Goal: Information Seeking & Learning: Learn about a topic

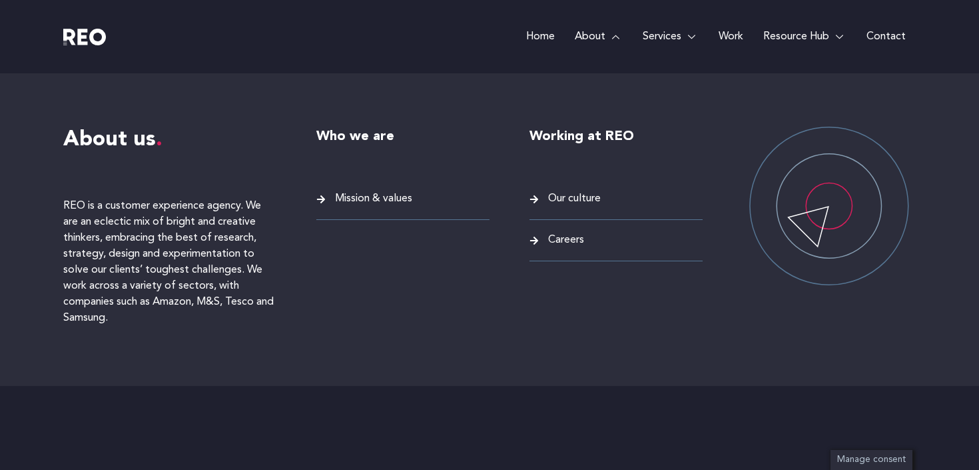
click at [562, 233] on span "Careers" at bounding box center [564, 240] width 39 height 18
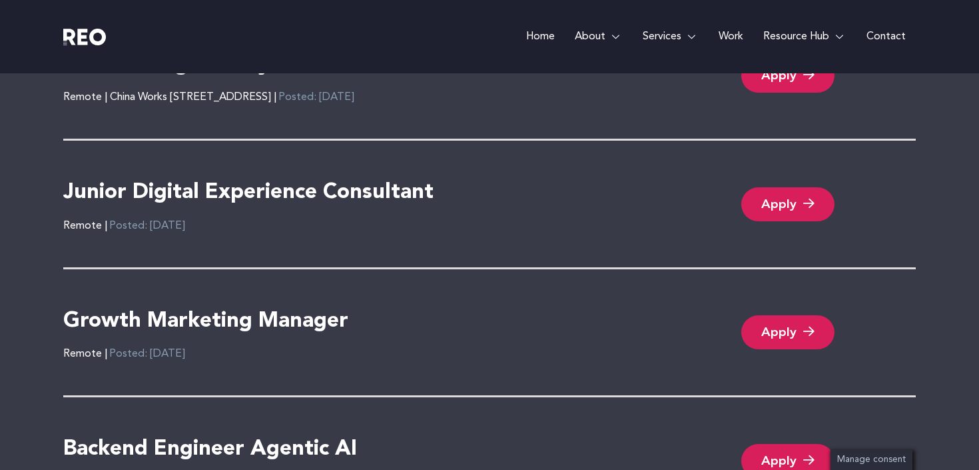
scroll to position [2975, 0]
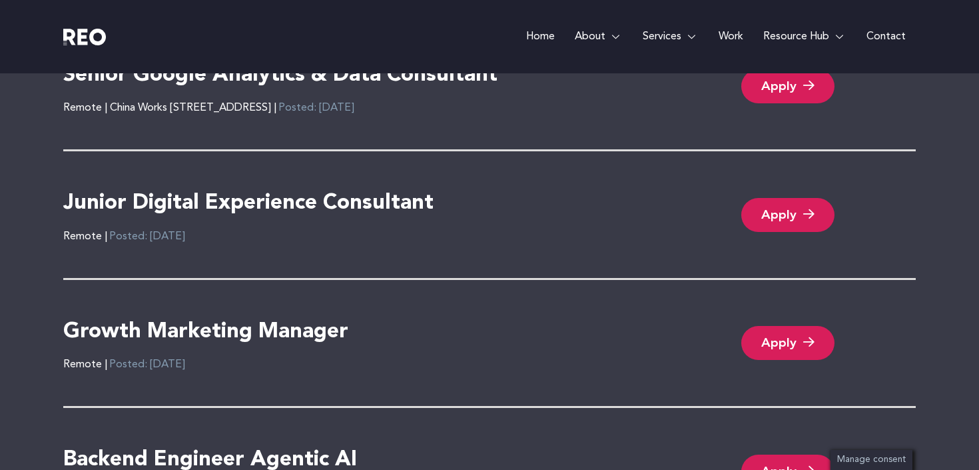
click at [312, 204] on h4 "Junior Digital Experience Consultant" at bounding box center [248, 204] width 370 height 28
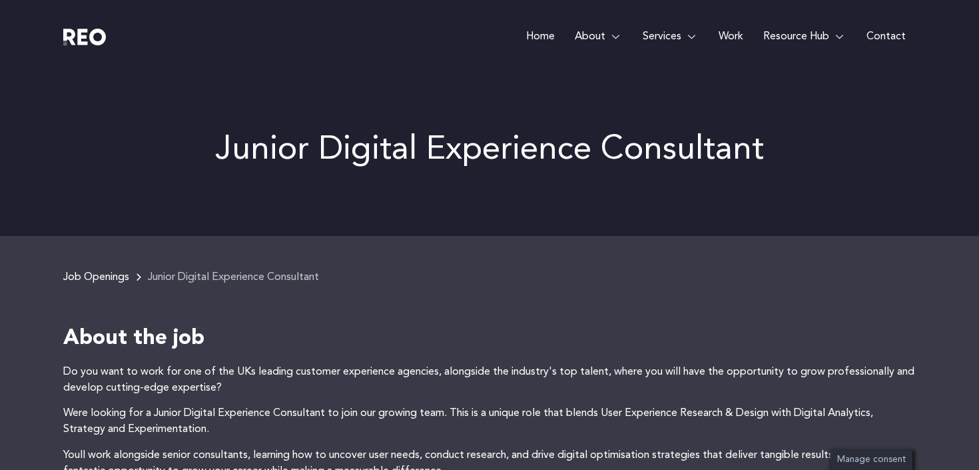
click at [484, 133] on p "Junior Digital Experience Consultant" at bounding box center [489, 149] width 853 height 33
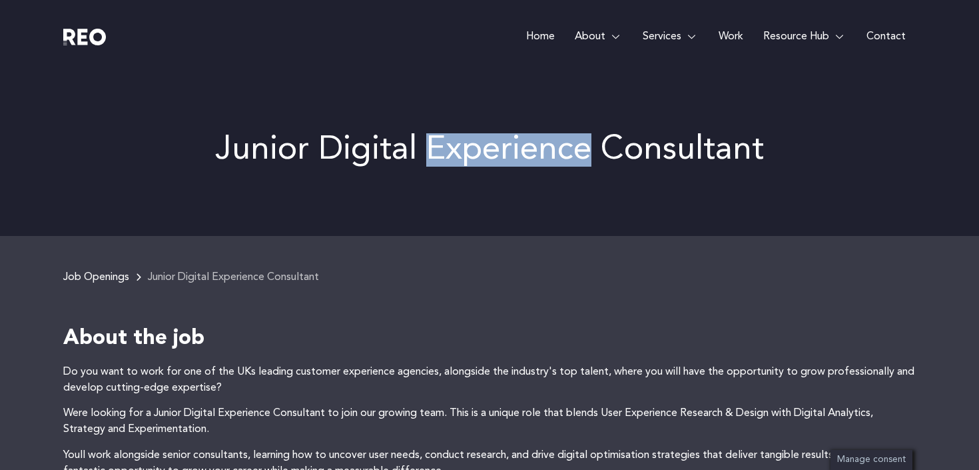
click at [484, 133] on p "Junior Digital Experience Consultant" at bounding box center [489, 149] width 853 height 33
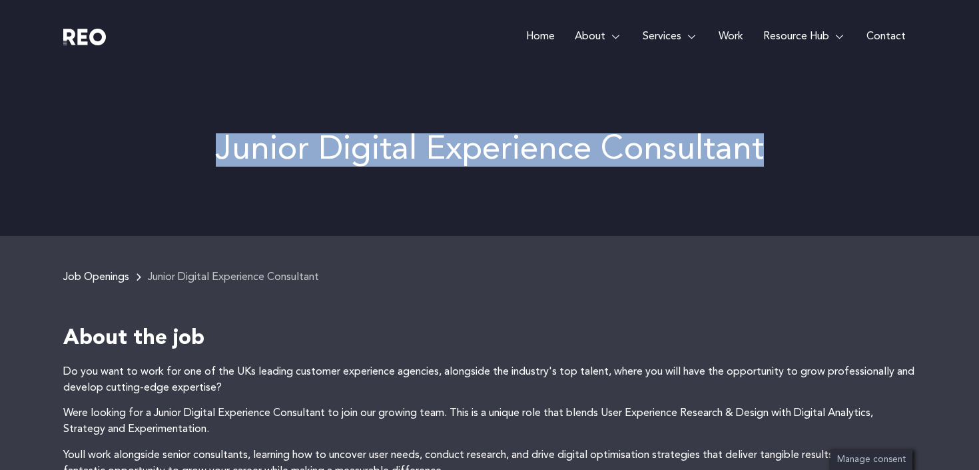
click at [484, 133] on p "Junior Digital Experience Consultant" at bounding box center [489, 149] width 853 height 33
click at [538, 145] on p "Junior Digital Experience Consultant" at bounding box center [489, 149] width 853 height 33
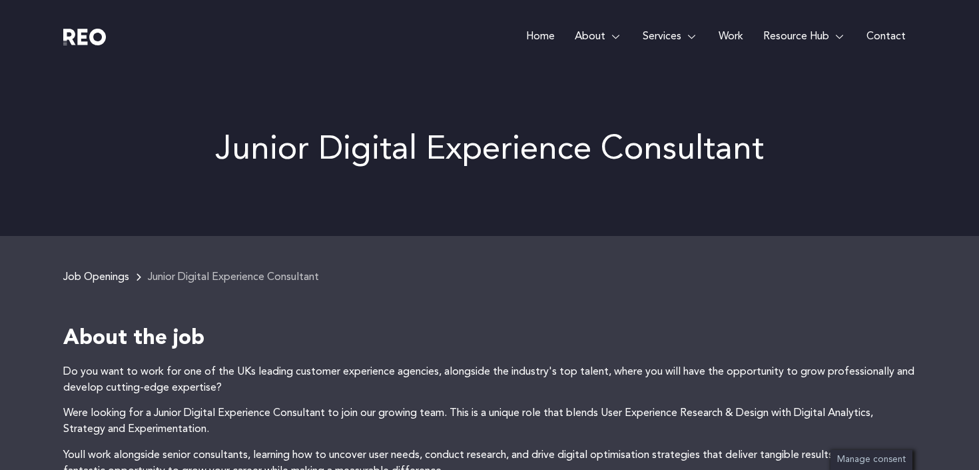
click at [404, 133] on p "Junior Digital Experience Consultant" at bounding box center [489, 149] width 853 height 33
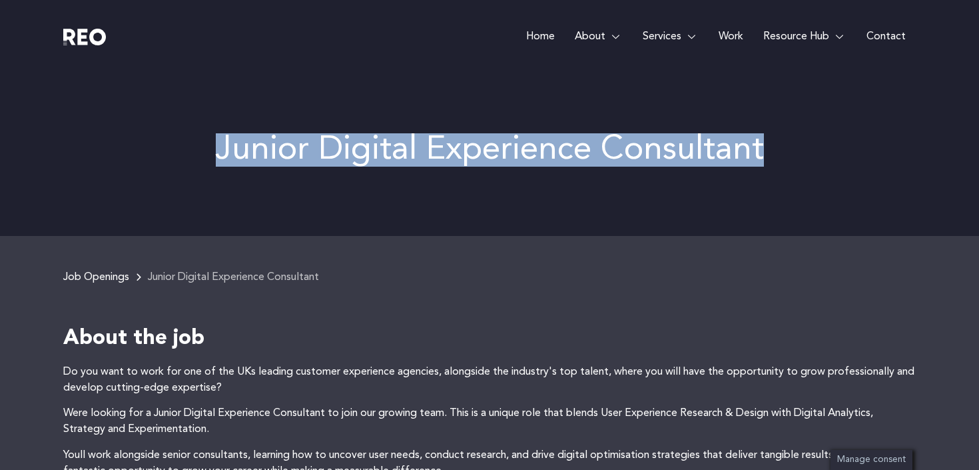
click at [404, 133] on p "Junior Digital Experience Consultant" at bounding box center [489, 149] width 853 height 33
click at [453, 153] on p "Junior Digital Experience Consultant" at bounding box center [489, 149] width 853 height 33
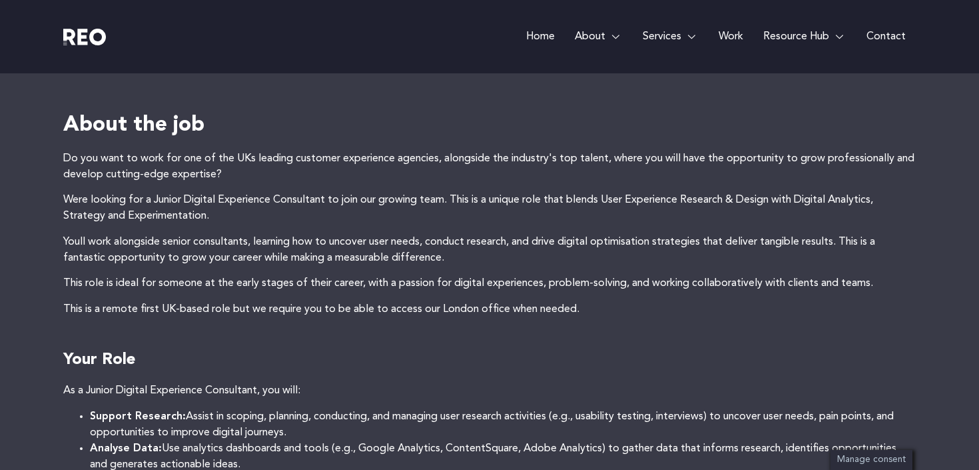
scroll to position [215, 0]
click at [447, 167] on p "Do you want to work for one of the UKs leading customer experience agencies, al…" at bounding box center [489, 165] width 853 height 32
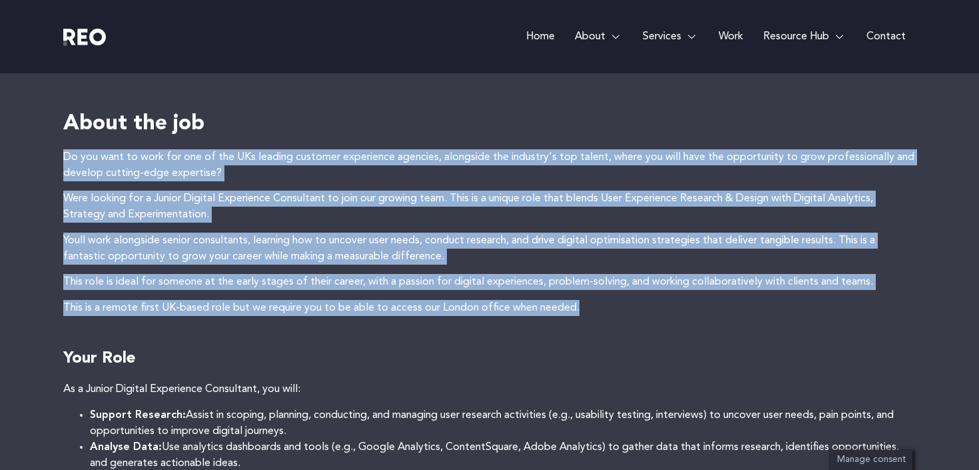
drag, startPoint x: 447, startPoint y: 167, endPoint x: 496, endPoint y: 292, distance: 135.0
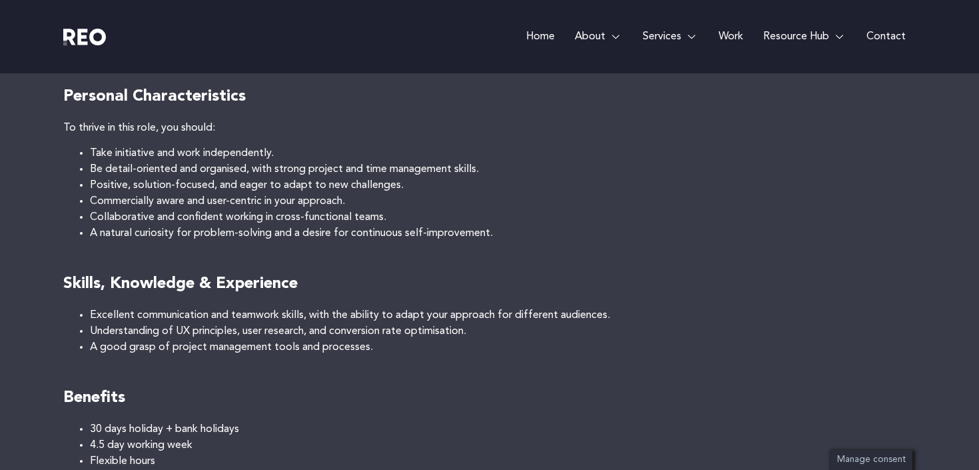
scroll to position [727, 0]
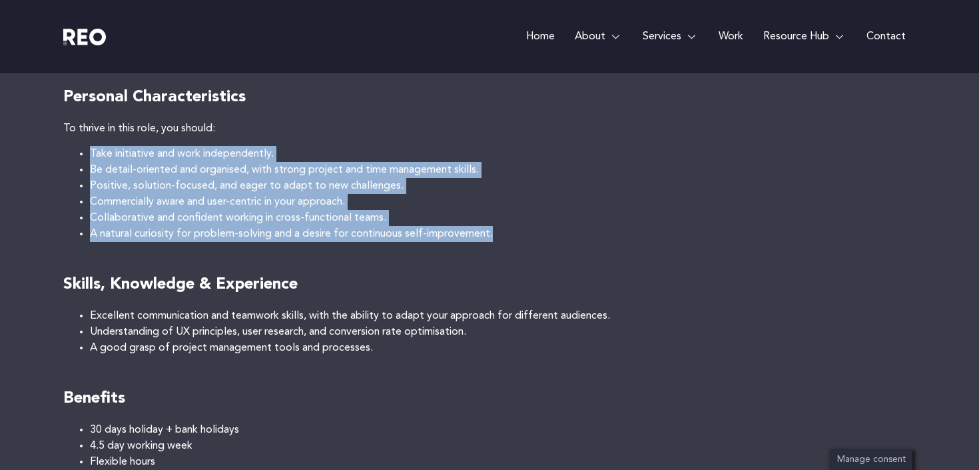
drag, startPoint x: 294, startPoint y: 254, endPoint x: 89, endPoint y: 140, distance: 235.3
click at [89, 140] on div "Do you want to work for one of the UKs leading customer experience agencies, al…" at bounding box center [489, 101] width 853 height 929
click at [88, 140] on div "Do you want to work for one of the UKs leading customer experience agencies, al…" at bounding box center [489, 101] width 853 height 929
drag, startPoint x: 88, startPoint y: 140, endPoint x: 220, endPoint y: 243, distance: 167.5
click at [220, 243] on div "Do you want to work for one of the UKs leading customer experience agencies, al…" at bounding box center [489, 101] width 853 height 929
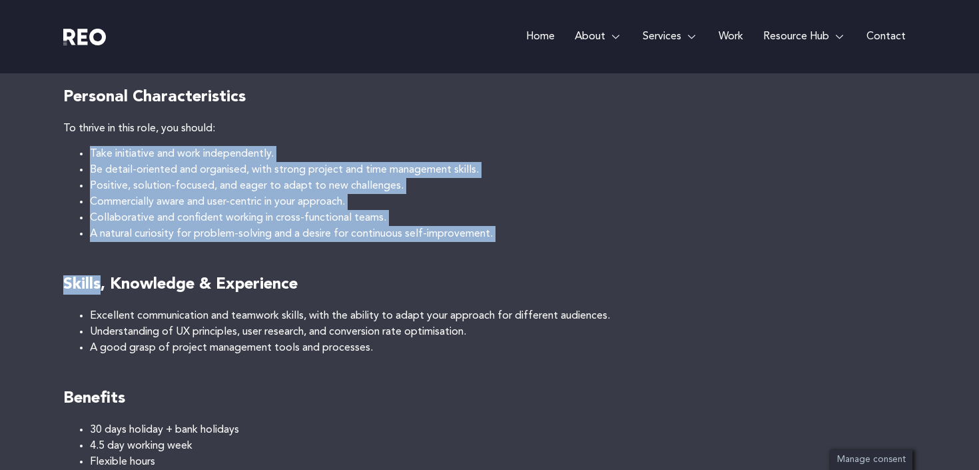
click at [220, 243] on div "Do you want to work for one of the UKs leading customer experience agencies, al…" at bounding box center [489, 101] width 853 height 929
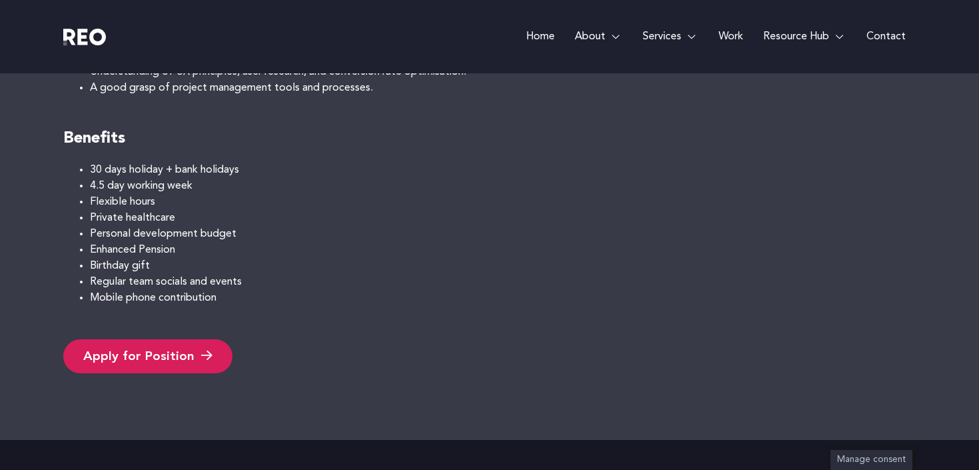
scroll to position [993, 0]
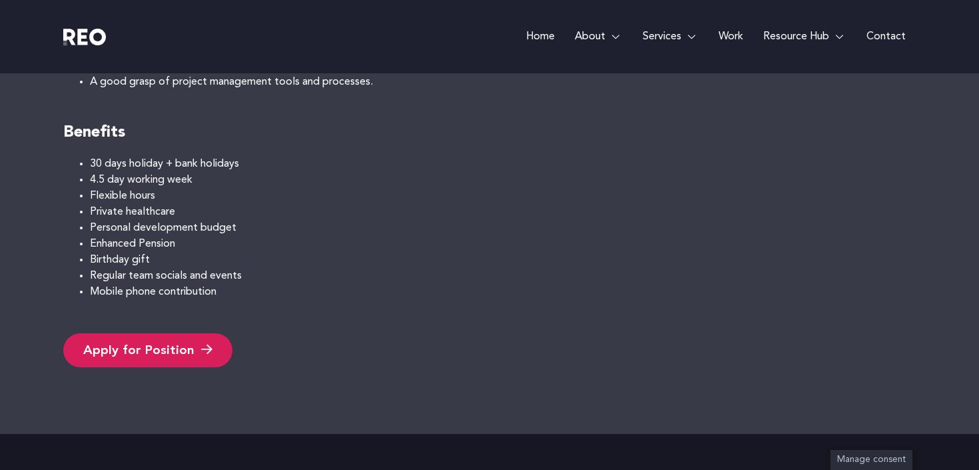
click at [483, 220] on li "Personal development budget" at bounding box center [503, 228] width 826 height 16
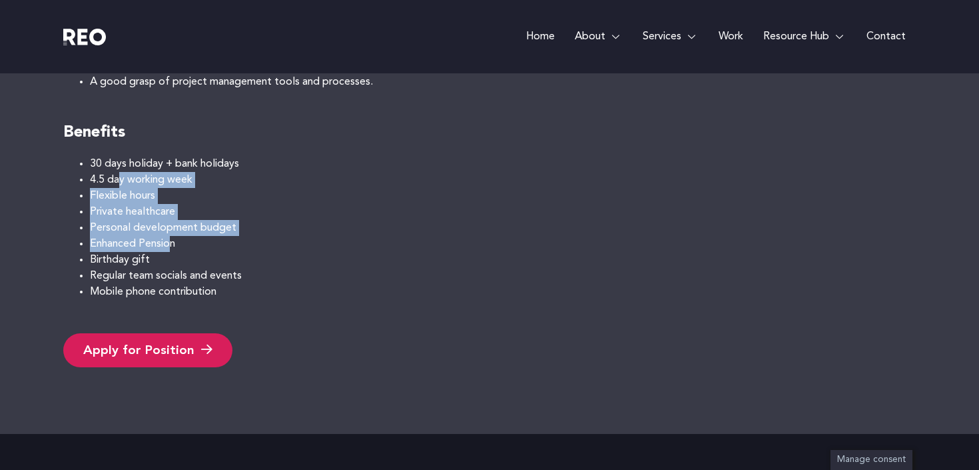
drag, startPoint x: 119, startPoint y: 174, endPoint x: 173, endPoint y: 252, distance: 94.8
click at [173, 252] on ul "30 days holiday + bank holidays 4.5 day working week Flexible hours Private hea…" at bounding box center [489, 228] width 853 height 144
click at [173, 252] on li "Birthday gift" at bounding box center [503, 260] width 826 height 16
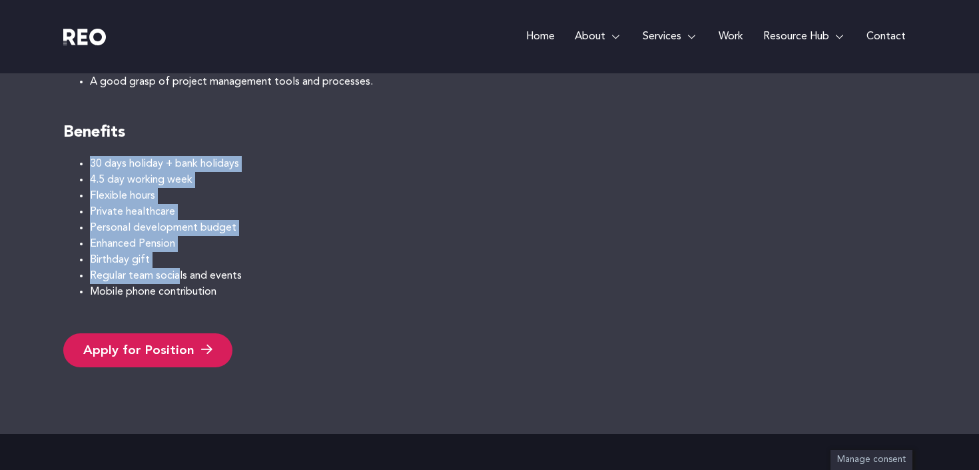
drag, startPoint x: 181, startPoint y: 279, endPoint x: 70, endPoint y: 157, distance: 164.1
click at [70, 157] on ul "30 days holiday + bank holidays 4.5 day working week Flexible hours Private hea…" at bounding box center [489, 228] width 853 height 144
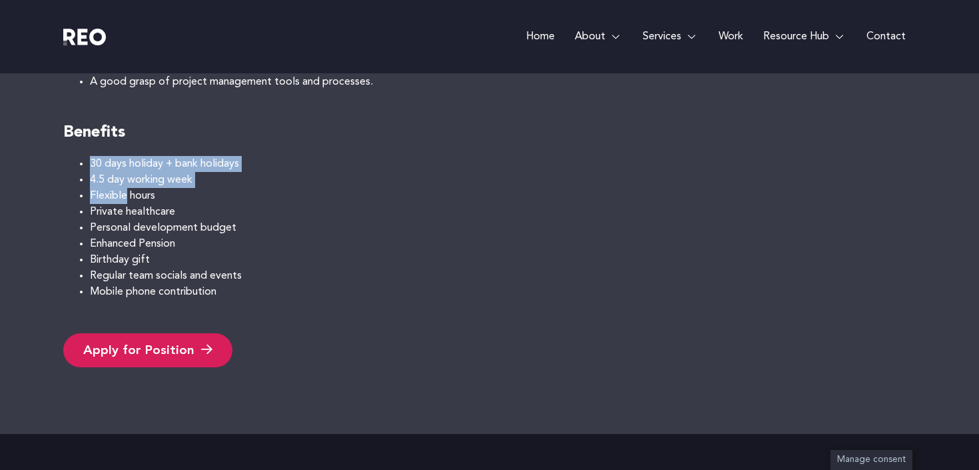
drag, startPoint x: 70, startPoint y: 157, endPoint x: 154, endPoint y: 231, distance: 111.4
click at [154, 231] on ul "30 days holiday + bank holidays 4.5 day working week Flexible hours Private hea…" at bounding box center [489, 228] width 853 height 144
click at [154, 231] on li "Personal development budget" at bounding box center [503, 228] width 826 height 16
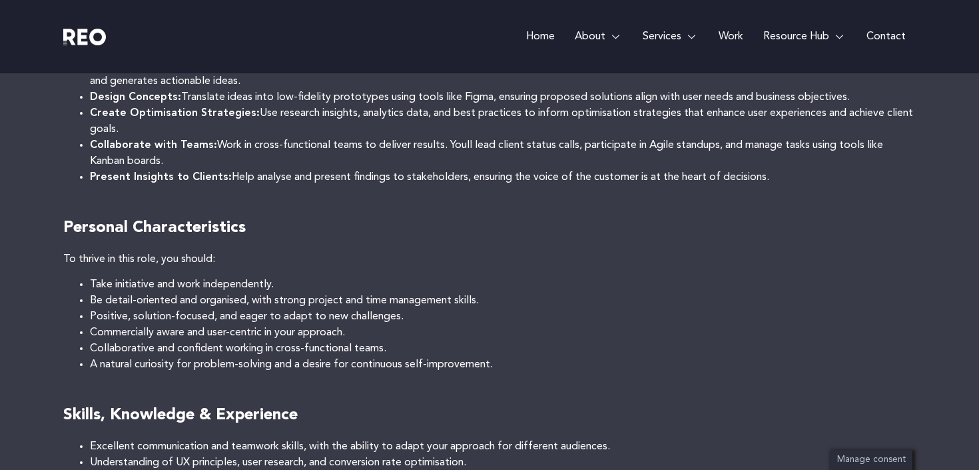
scroll to position [597, 0]
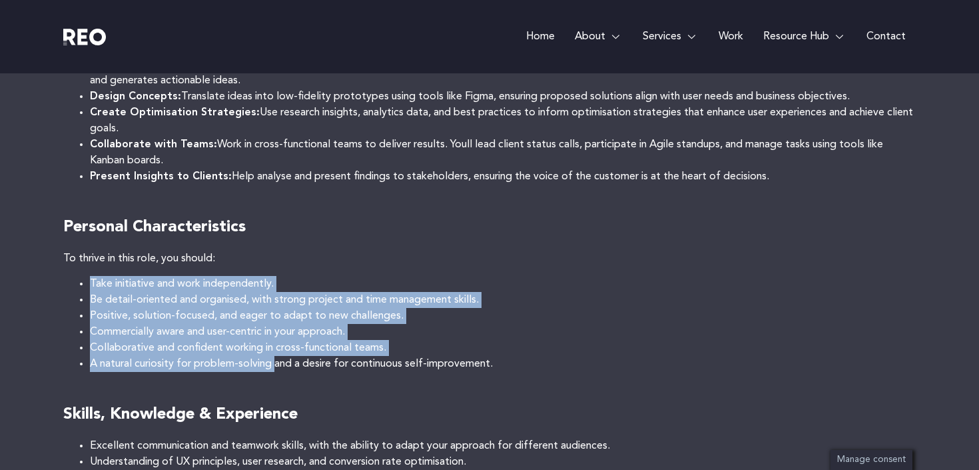
drag, startPoint x: 278, startPoint y: 363, endPoint x: 242, endPoint y: 251, distance: 117.6
click at [242, 251] on div "Do you want to work for one of the UKs leading customer experience agencies, al…" at bounding box center [489, 231] width 853 height 929
click at [242, 251] on p "To thrive in this role, you should:" at bounding box center [489, 259] width 853 height 16
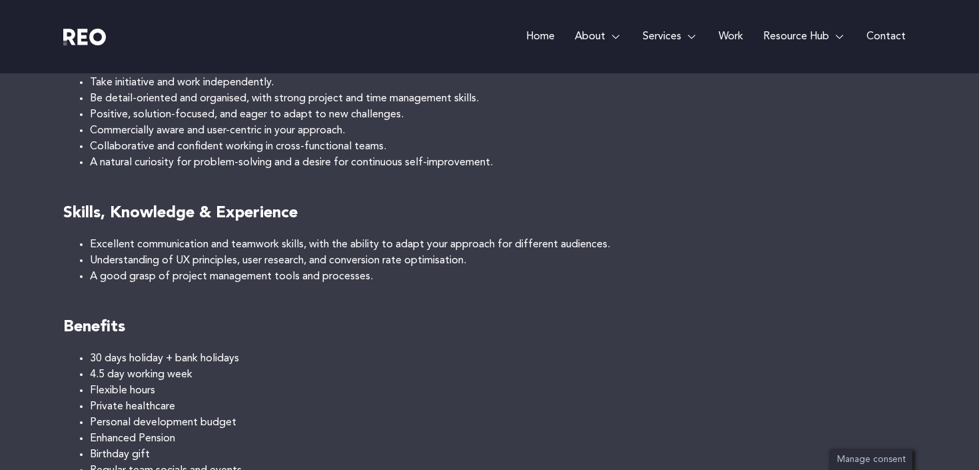
scroll to position [799, 0]
click at [242, 251] on li "Excellent communication and teamwork skills, with the ability to adapt your app…" at bounding box center [503, 244] width 826 height 16
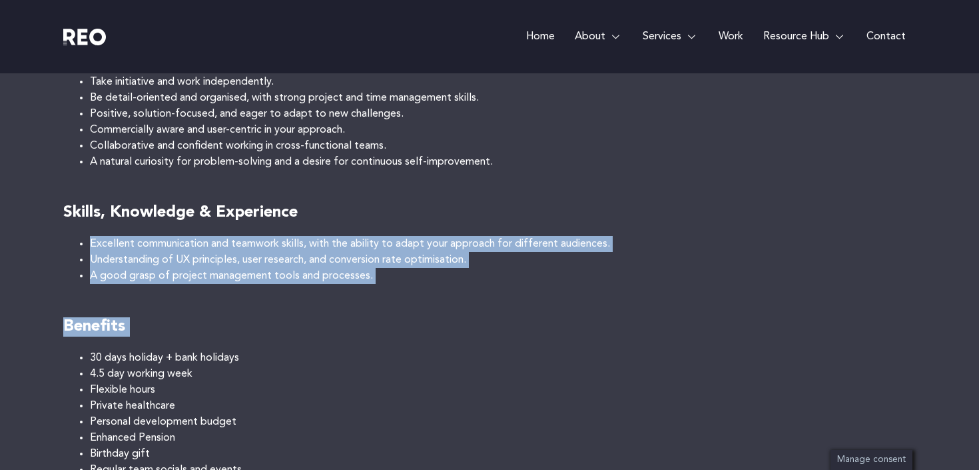
drag, startPoint x: 242, startPoint y: 251, endPoint x: 252, endPoint y: 288, distance: 38.0
click at [252, 288] on div "Do you want to work for one of the UKs leading customer experience agencies, al…" at bounding box center [489, 29] width 853 height 929
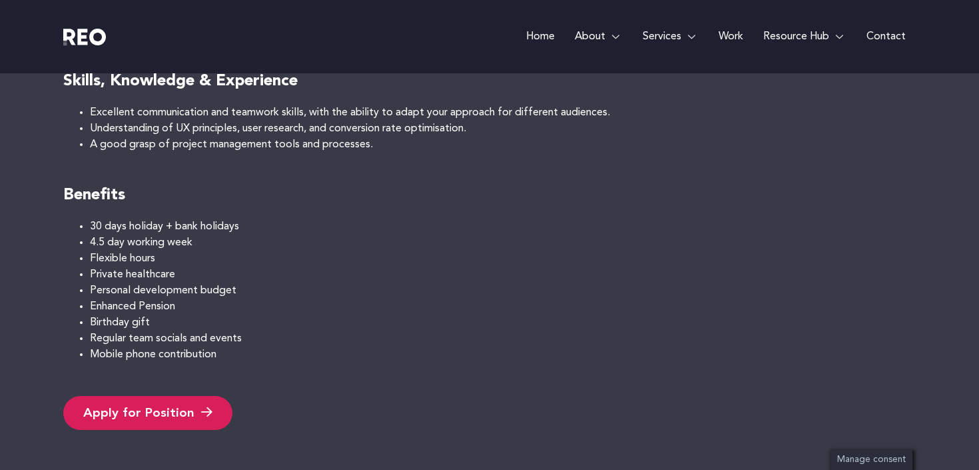
scroll to position [931, 0]
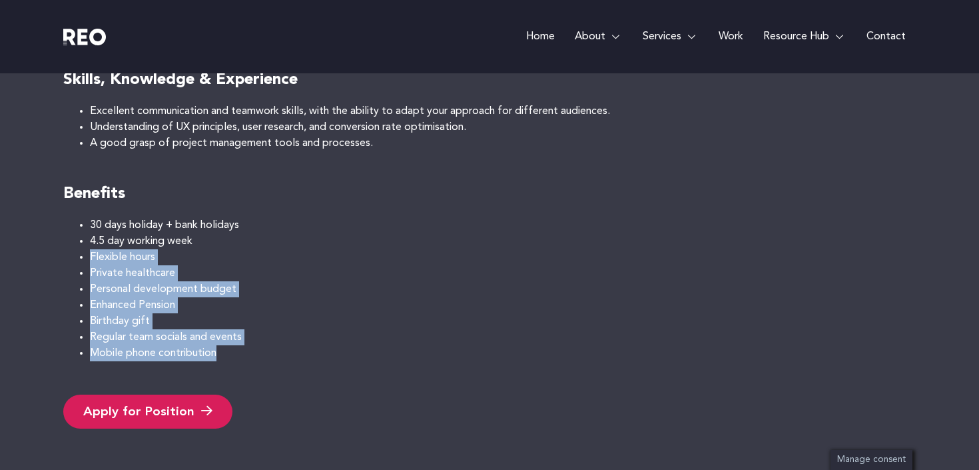
drag, startPoint x: 270, startPoint y: 352, endPoint x: 248, endPoint y: 215, distance: 139.0
click at [248, 219] on ul "30 days holiday + bank holidays 4.5 day working week Flexible hours Private hea…" at bounding box center [489, 289] width 853 height 144
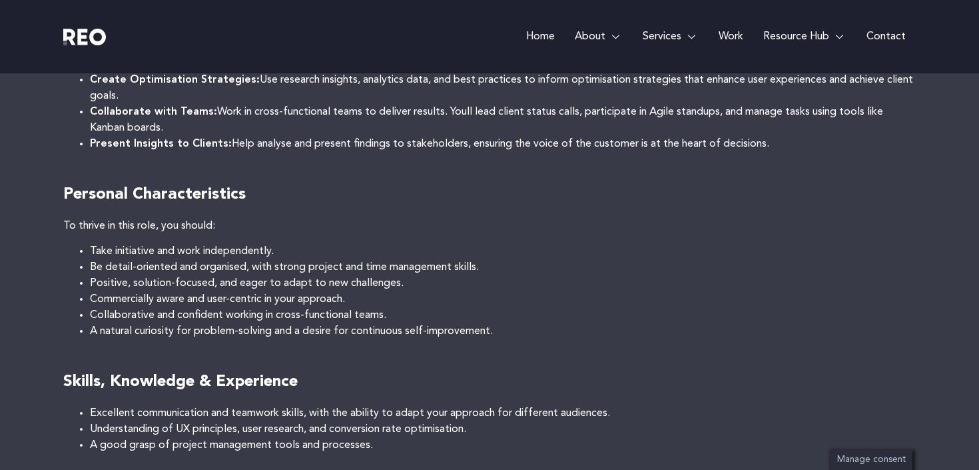
scroll to position [0, 0]
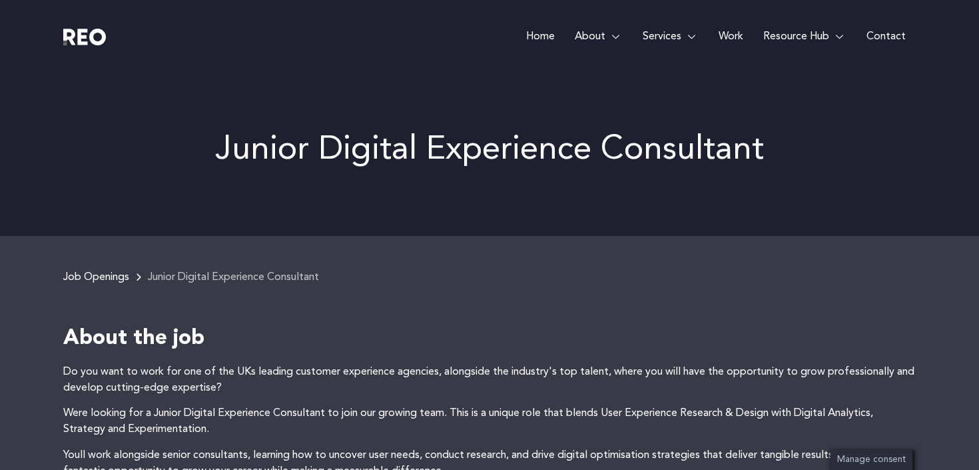
click at [368, 334] on h4 "About the job" at bounding box center [489, 339] width 853 height 28
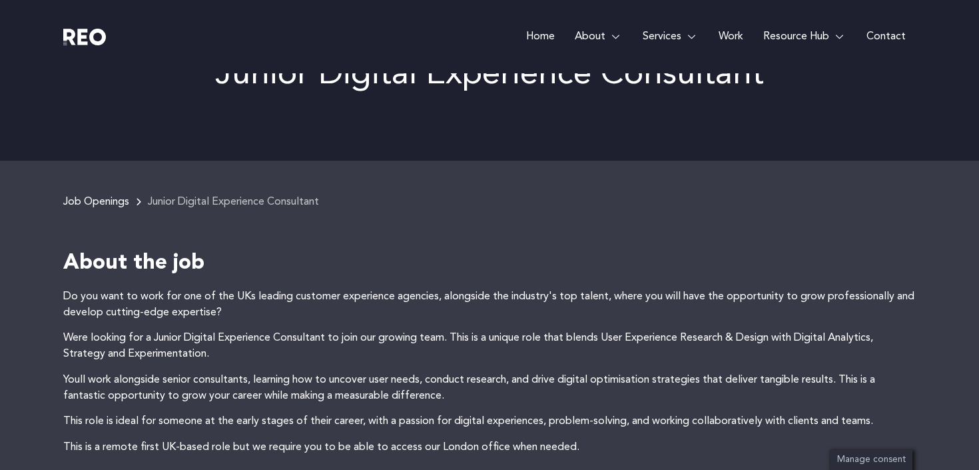
scroll to position [113, 0]
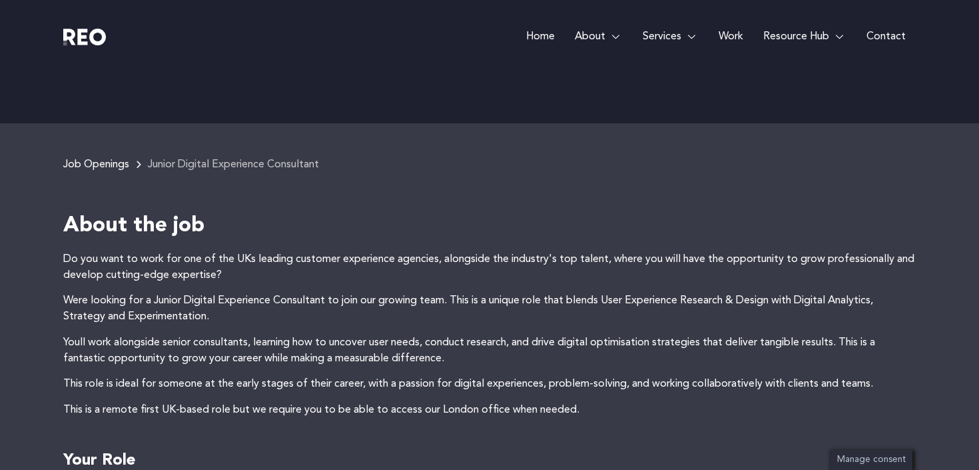
click at [368, 334] on p "Youll work alongside senior consultants, learning how to uncover user needs, co…" at bounding box center [489, 350] width 853 height 32
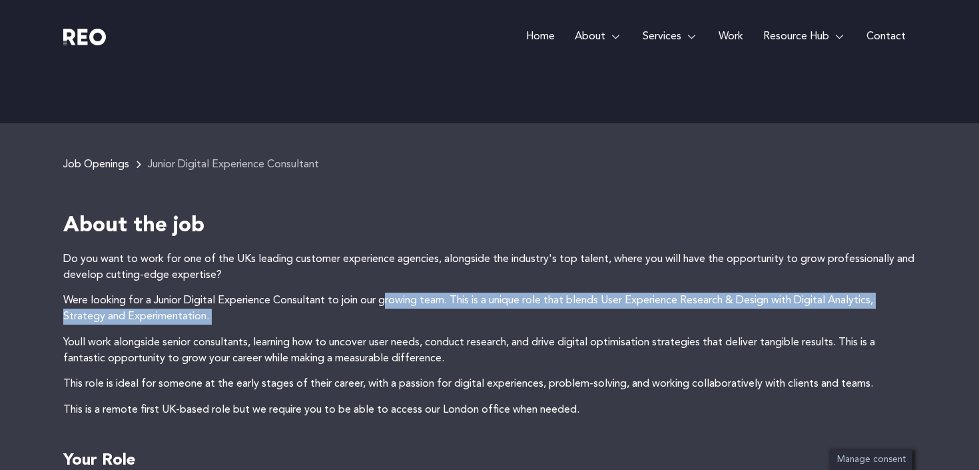
drag, startPoint x: 411, startPoint y: 327, endPoint x: 390, endPoint y: 292, distance: 41.3
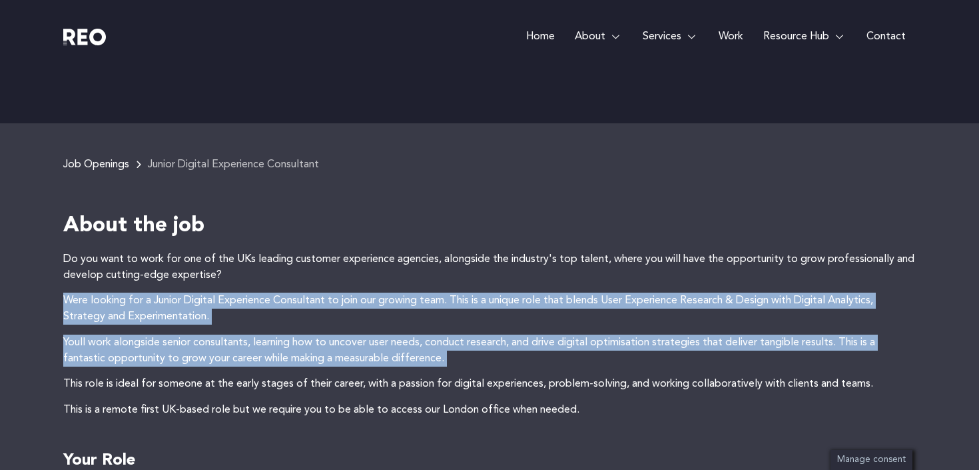
drag, startPoint x: 390, startPoint y: 292, endPoint x: 424, endPoint y: 352, distance: 68.9
click at [424, 352] on p "Youll work alongside senior consultants, learning how to uncover user needs, co…" at bounding box center [489, 350] width 853 height 32
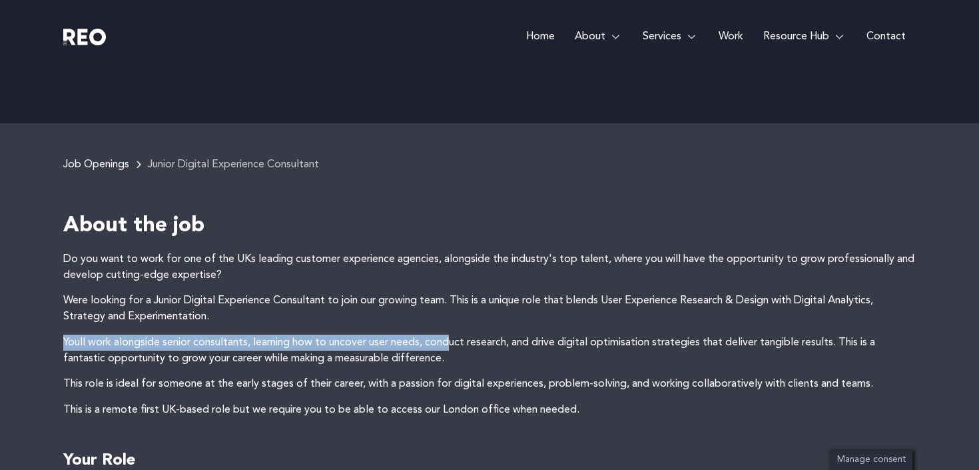
drag, startPoint x: 454, startPoint y: 343, endPoint x: 420, endPoint y: 310, distance: 47.6
click at [420, 310] on p "Were looking for a Junior Digital Experience Consultant to join our growing tea…" at bounding box center [489, 308] width 853 height 32
drag, startPoint x: 420, startPoint y: 310, endPoint x: 457, endPoint y: 370, distance: 70.1
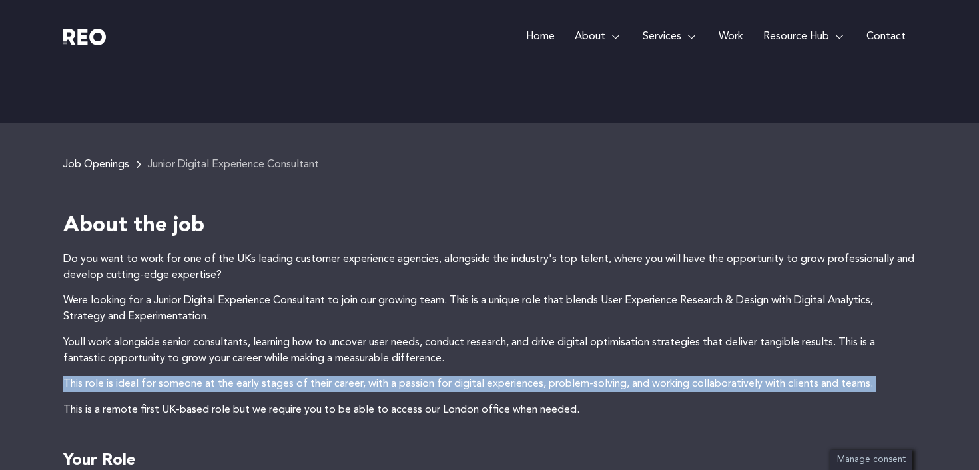
click at [478, 353] on p "Youll work alongside senior consultants, learning how to uncover user needs, co…" at bounding box center [489, 350] width 853 height 32
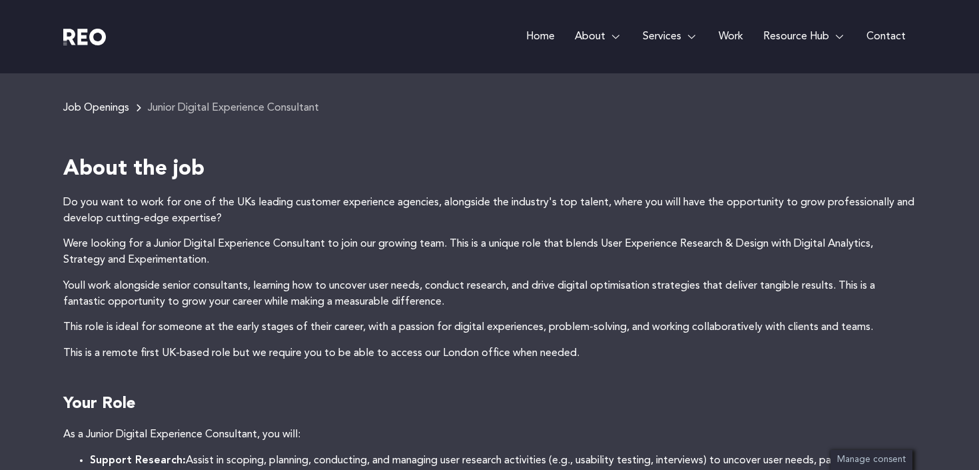
scroll to position [170, 0]
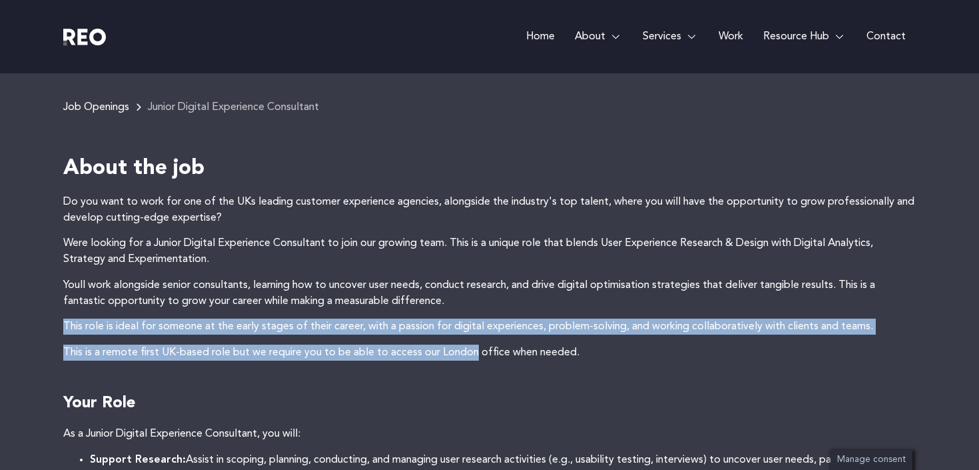
drag, startPoint x: 478, startPoint y: 353, endPoint x: 460, endPoint y: 298, distance: 57.7
click at [460, 298] on p "Youll work alongside senior consultants, learning how to uncover user needs, co…" at bounding box center [489, 293] width 853 height 32
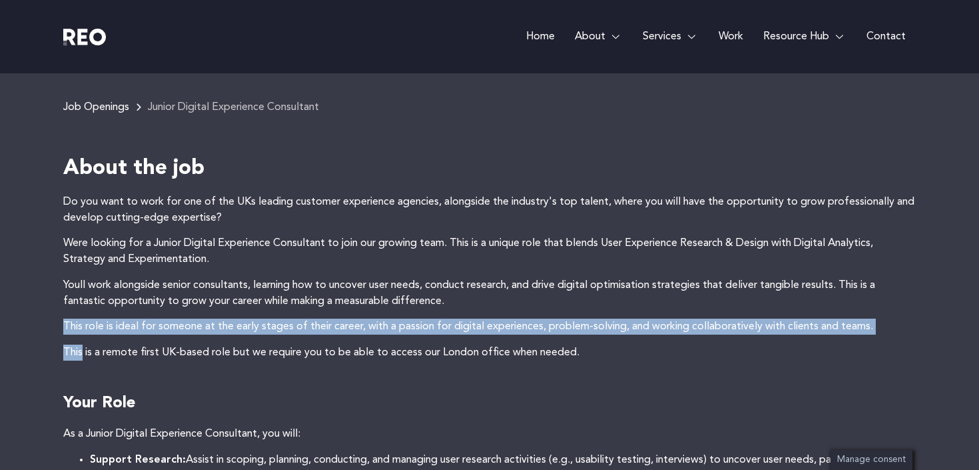
drag, startPoint x: 460, startPoint y: 298, endPoint x: 517, endPoint y: 354, distance: 79.6
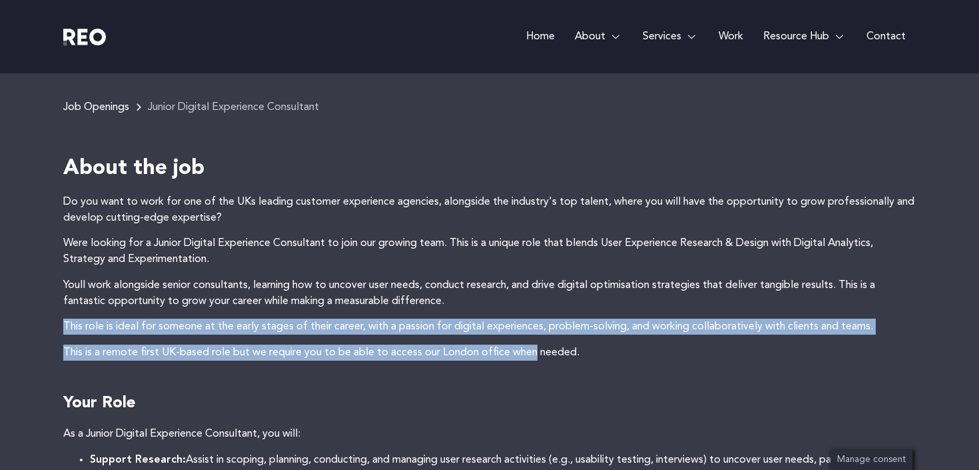
click at [517, 354] on p "This is a remote first UK-based role but we require you to be able to access ou…" at bounding box center [489, 352] width 853 height 16
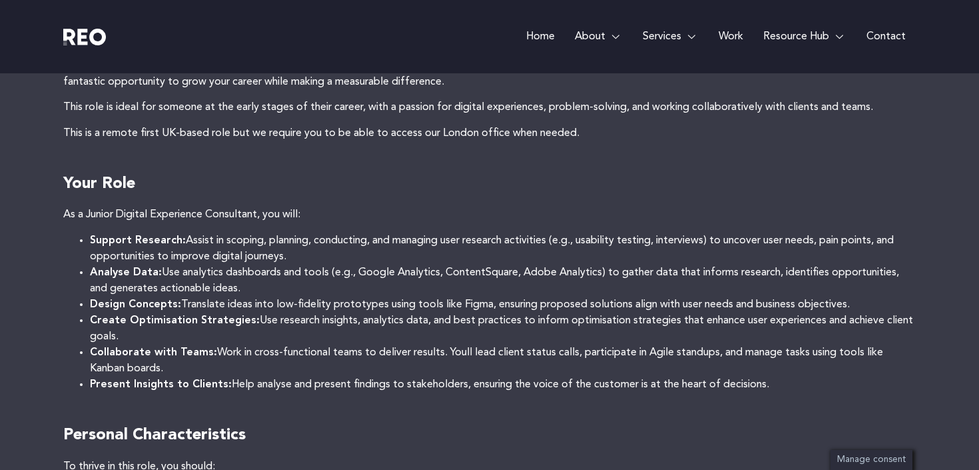
scroll to position [390, 0]
drag, startPoint x: 348, startPoint y: 254, endPoint x: 334, endPoint y: 229, distance: 28.3
click at [334, 229] on div "Do you want to work for one of the UKs leading customer experience agencies, al…" at bounding box center [489, 438] width 853 height 929
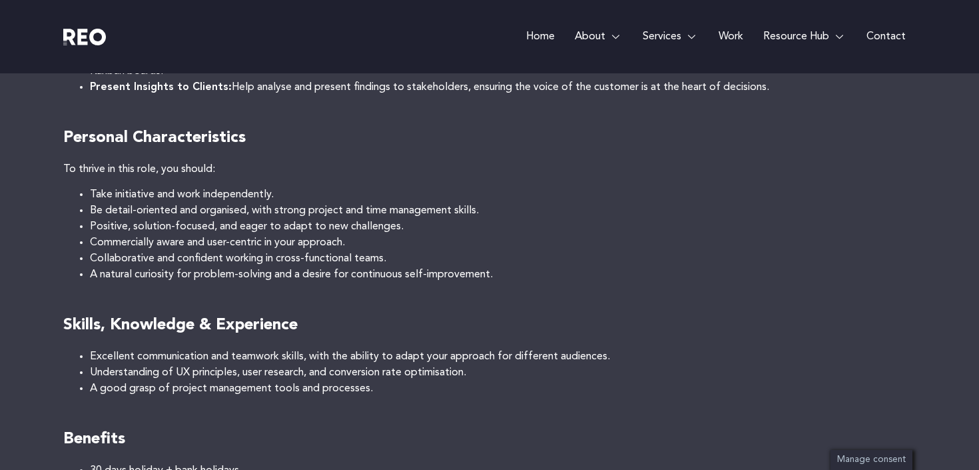
scroll to position [687, 0]
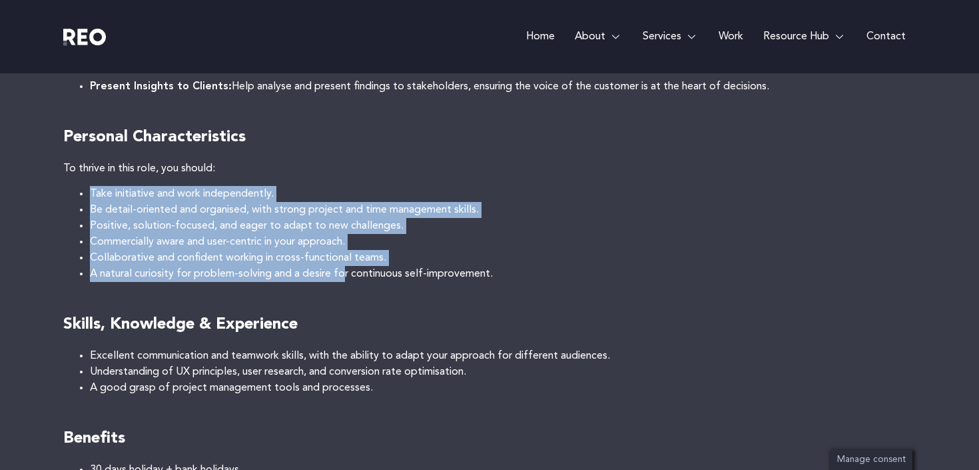
drag, startPoint x: 348, startPoint y: 269, endPoint x: 328, endPoint y: 182, distance: 88.7
click at [328, 182] on div "Do you want to work for one of the UKs leading customer experience agencies, al…" at bounding box center [489, 141] width 853 height 929
